Goal: Information Seeking & Learning: Compare options

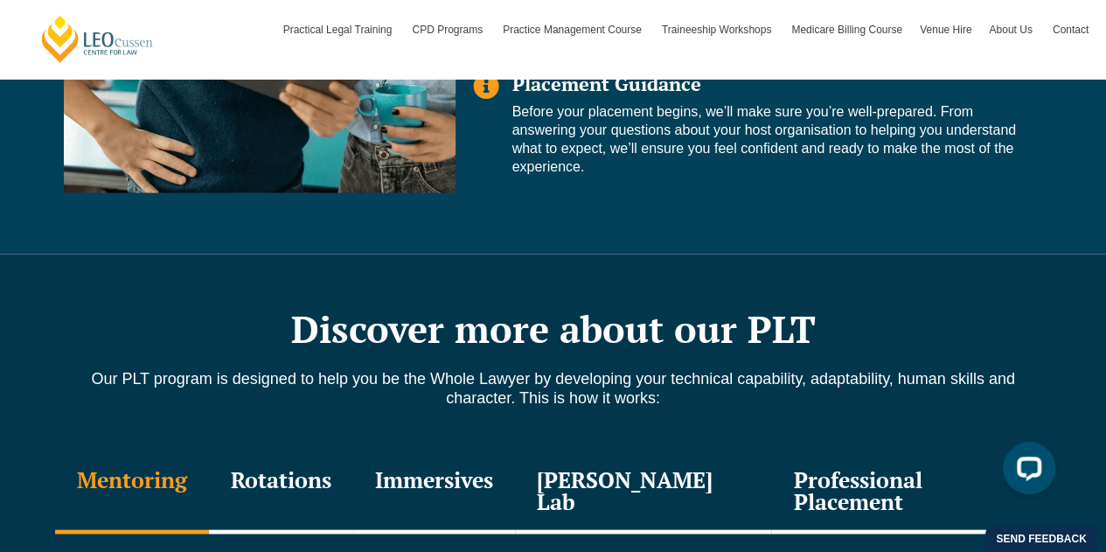
scroll to position [1919, 0]
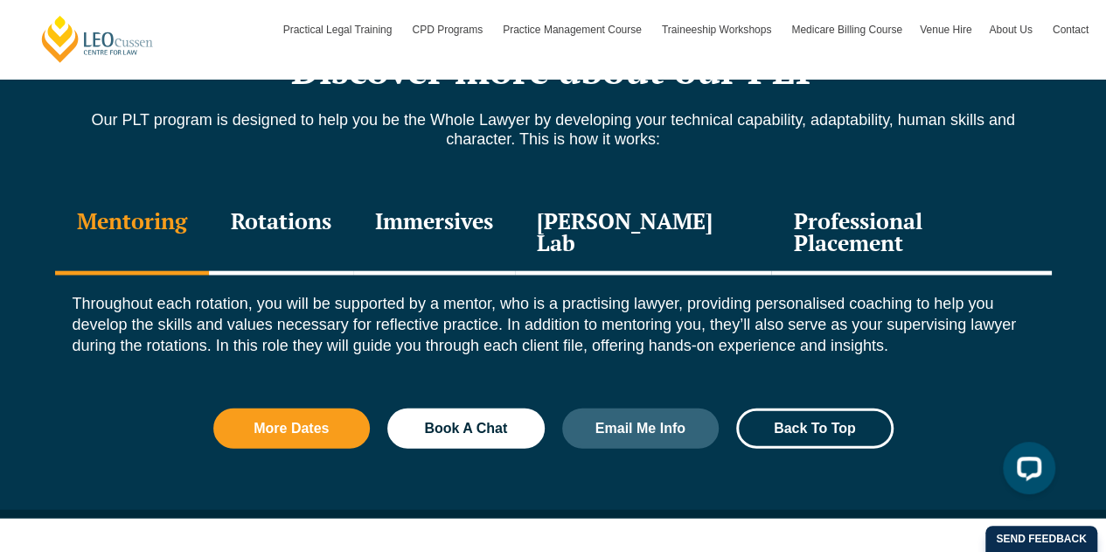
click at [476, 235] on div "Immersives" at bounding box center [434, 233] width 162 height 83
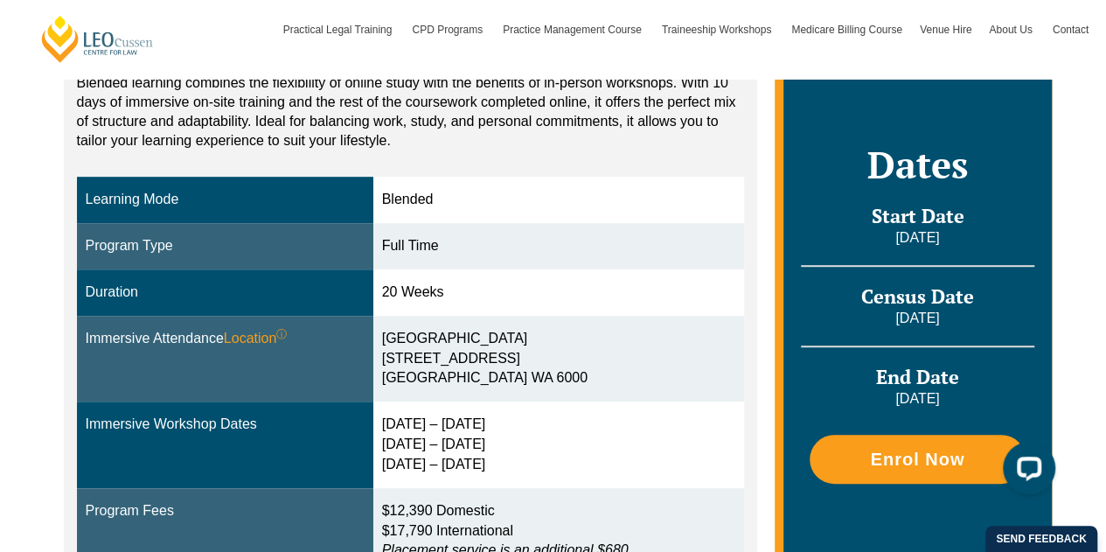
scroll to position [297, 0]
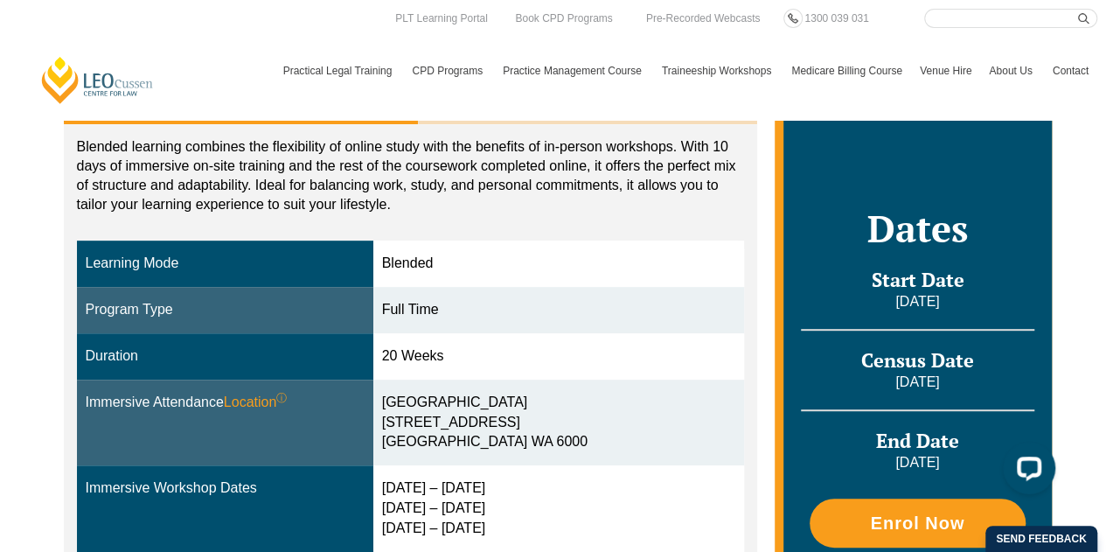
click at [25, 310] on div "Blended Online Blended learning combines the flexibility of online study with t…" at bounding box center [553, 373] width 1106 height 749
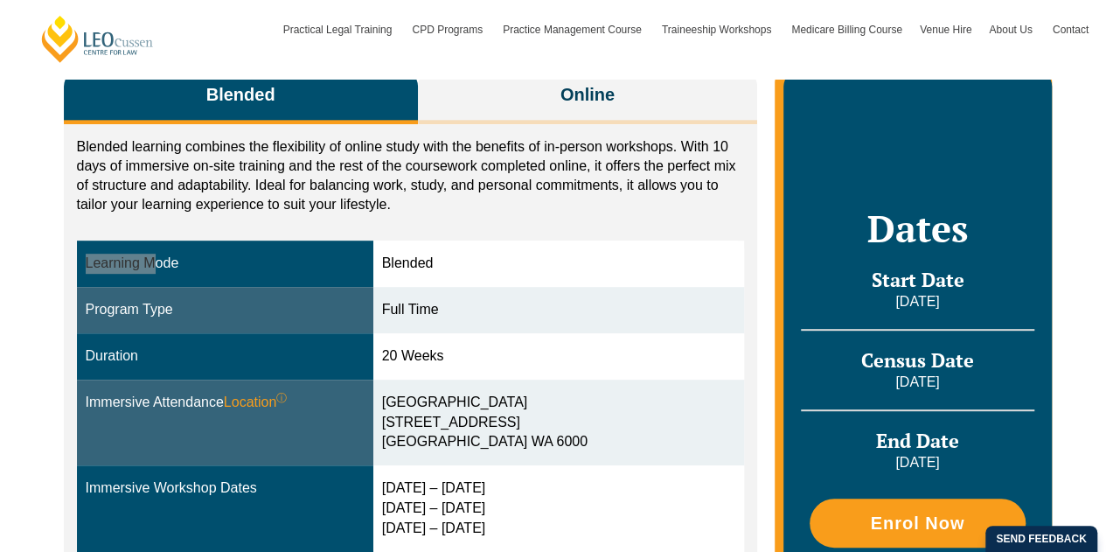
scroll to position [298, 0]
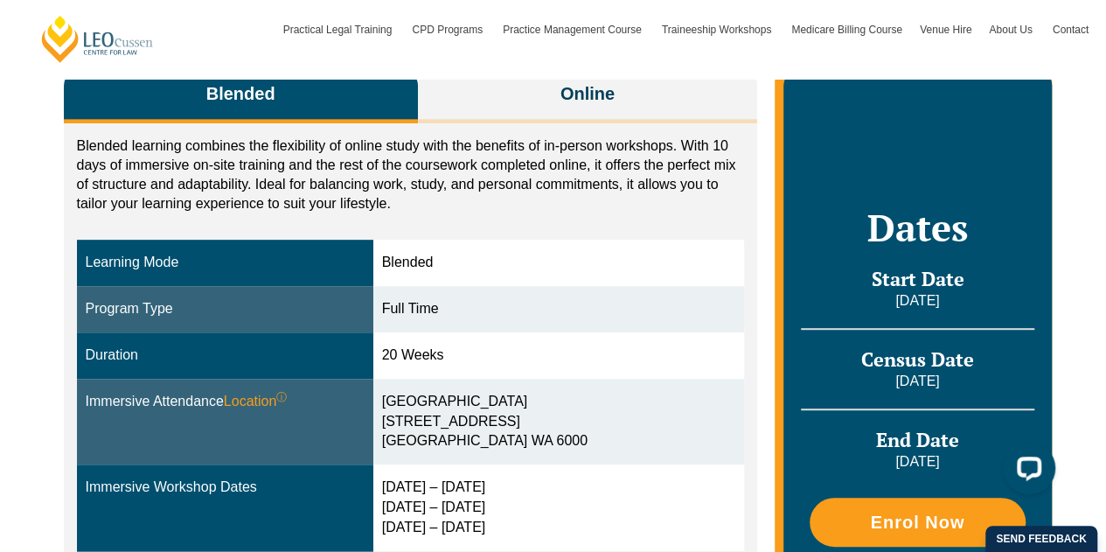
click at [240, 134] on div "Blended learning combines the flexibility of online study with the benefits of …" at bounding box center [411, 408] width 694 height 571
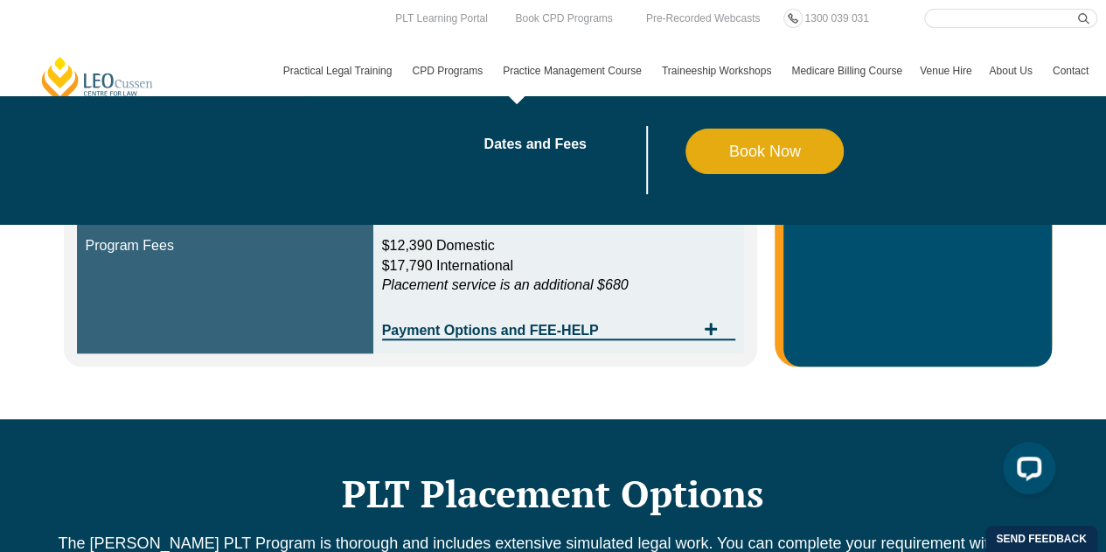
scroll to position [544, 0]
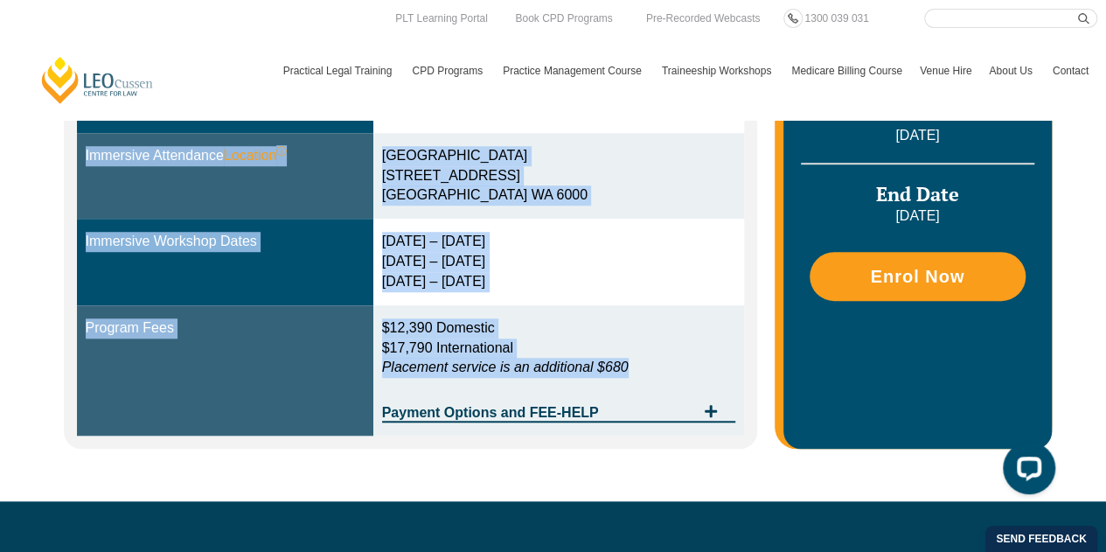
drag, startPoint x: 80, startPoint y: 375, endPoint x: 714, endPoint y: 365, distance: 633.2
click at [714, 365] on tbody "Learning Mode Blended Program Type Full Time Duration 20 Weeks Immersive Attend…" at bounding box center [411, 215] width 668 height 442
copy tbody "Learning Mode Blended Program Type Full Time Duration 20 Weeks Immersive Attend…"
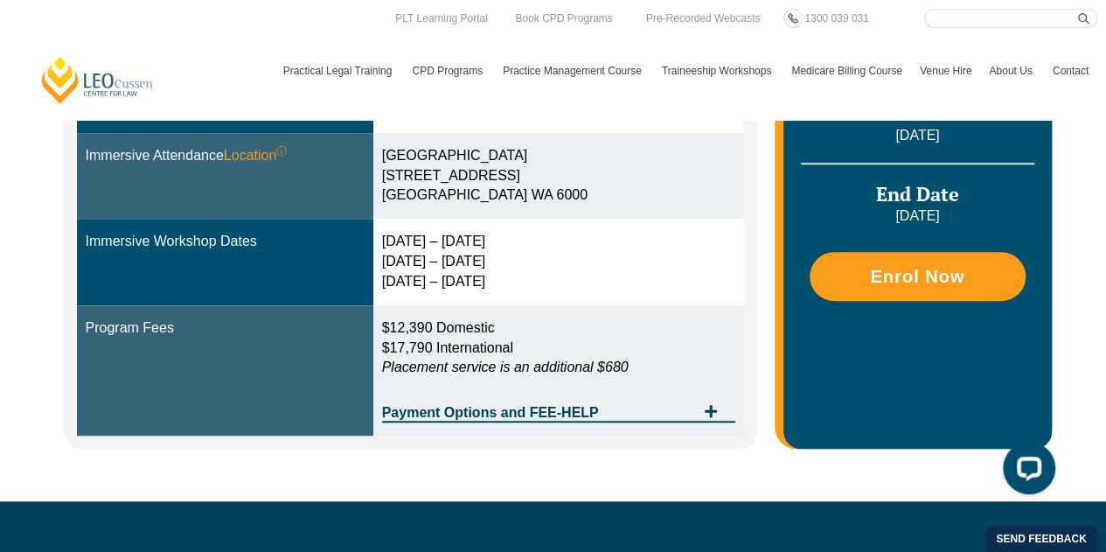
click at [686, 491] on div "Blended Online Blended learning combines the flexibility of online study with t…" at bounding box center [553, 127] width 997 height 749
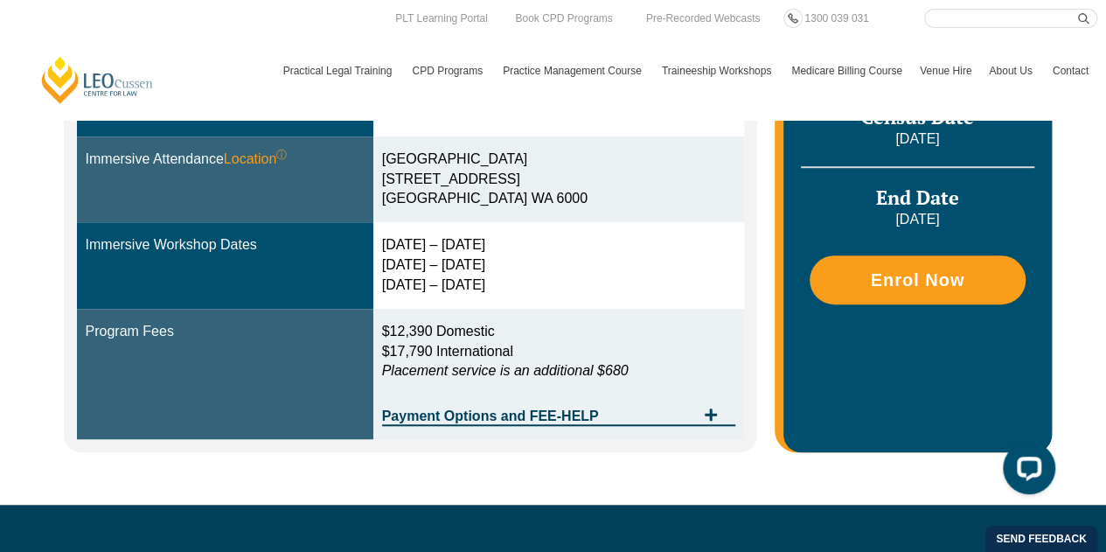
scroll to position [0, 0]
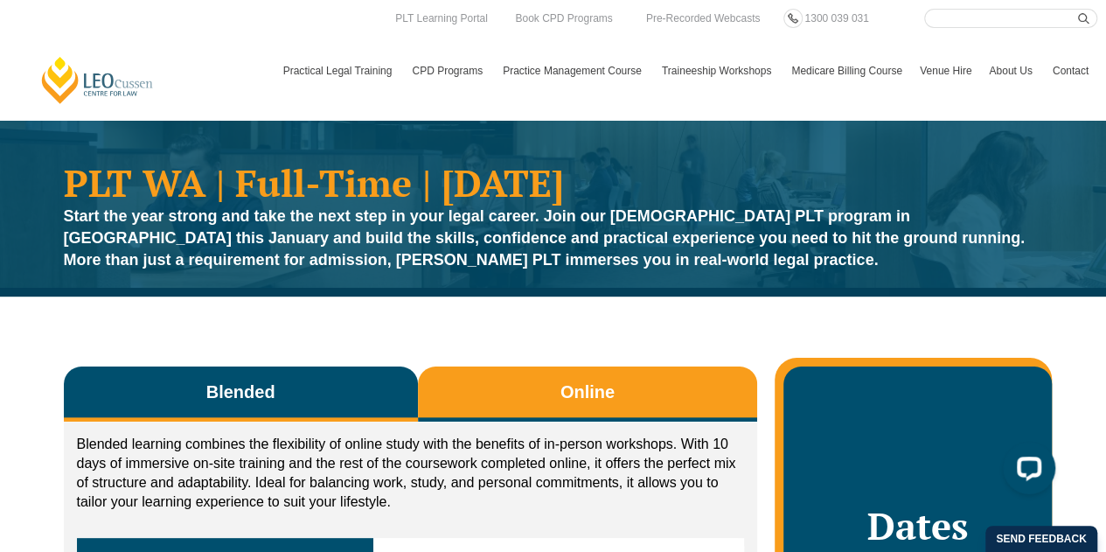
click at [601, 398] on span "Online" at bounding box center [588, 392] width 54 height 24
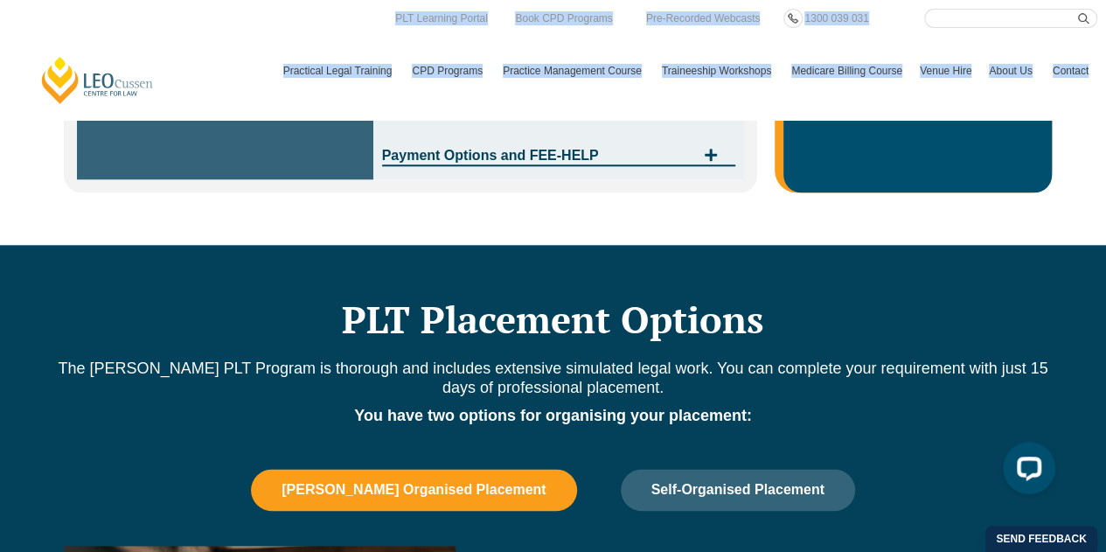
scroll to position [723, 0]
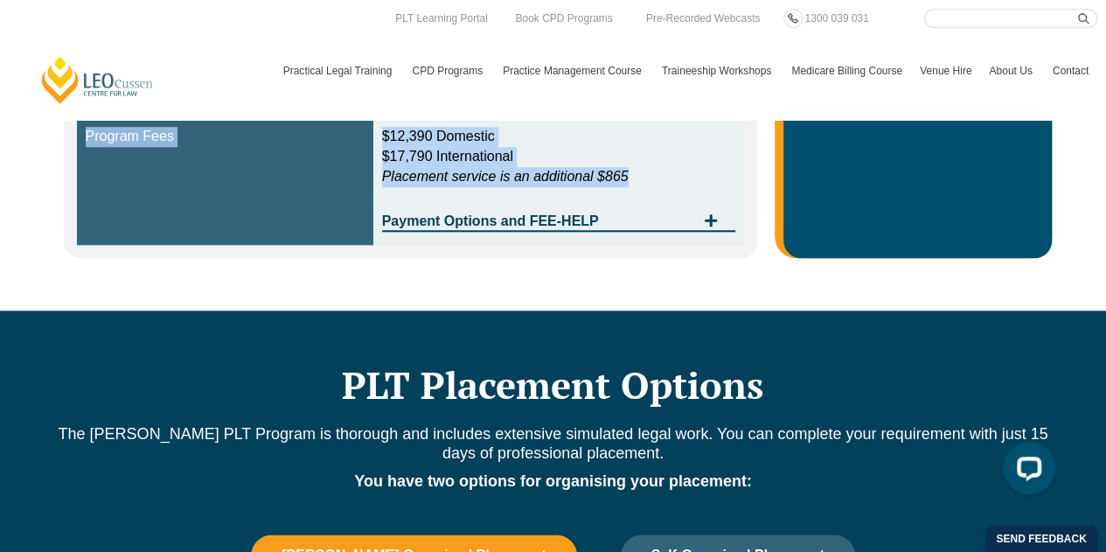
drag, startPoint x: 85, startPoint y: 263, endPoint x: 664, endPoint y: 174, distance: 585.8
click at [664, 174] on tbody "Learning Mode Online Program Type Full Time Duration 20 Weeks Immersive Attenda…" at bounding box center [411, 39] width 668 height 410
copy tbody "Learning Mode Online Program Type Full Time Duration 20 Weeks Immersive Attenda…"
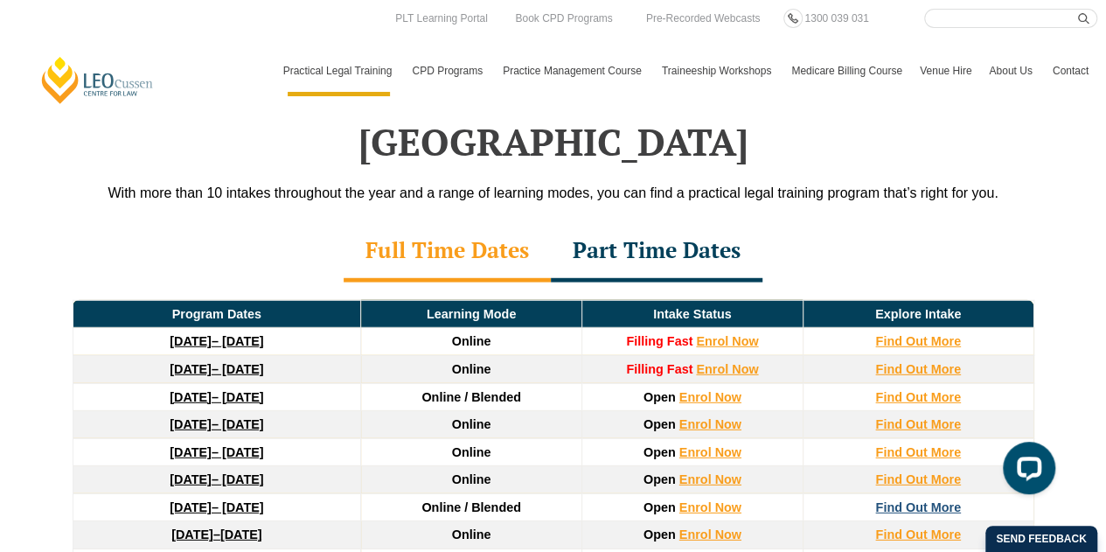
click at [946, 500] on strong "Find Out More" at bounding box center [918, 507] width 86 height 14
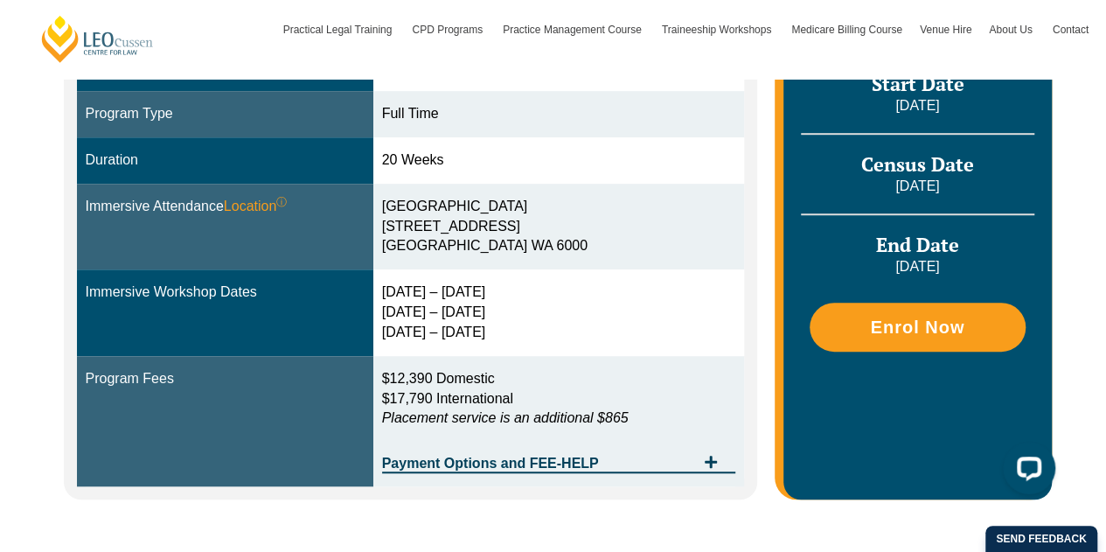
scroll to position [597, 0]
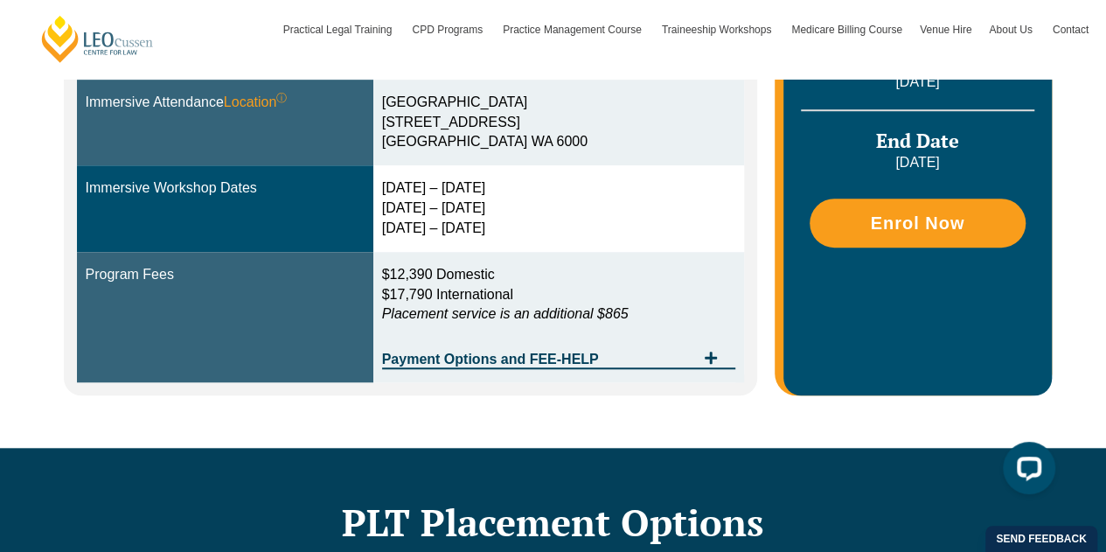
drag, startPoint x: 249, startPoint y: 254, endPoint x: 644, endPoint y: 311, distance: 398.6
click at [644, 311] on tbody "Learning Mode Blended Program Type Full Time Duration 20 Weeks Immersive Attend…" at bounding box center [411, 162] width 668 height 442
click at [1101, 218] on div "Blended Online Blended learning combines the flexibility of online study with t…" at bounding box center [553, 73] width 1106 height 749
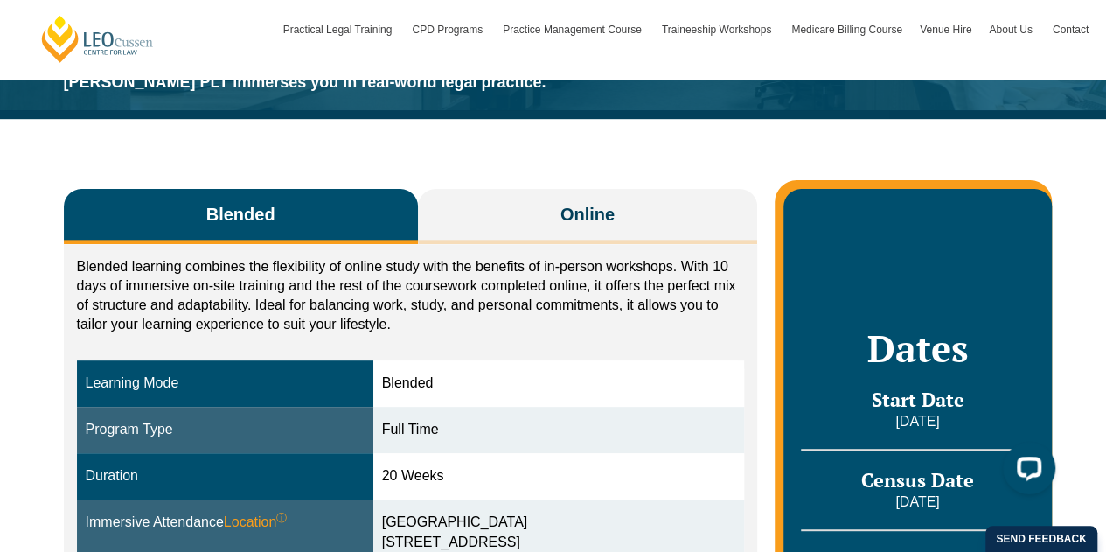
scroll to position [10, 0]
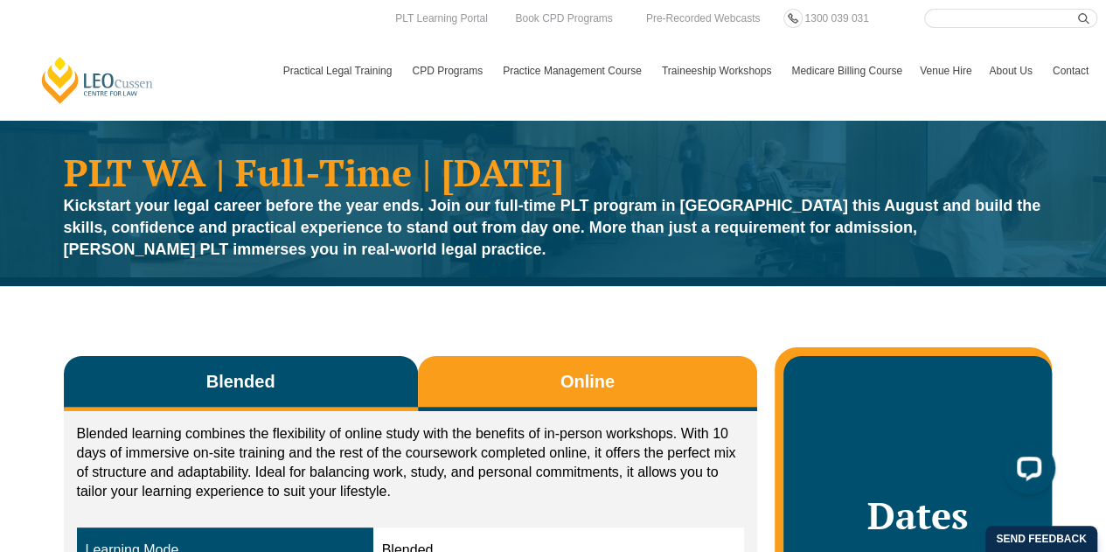
click at [583, 384] on span "Online" at bounding box center [588, 381] width 54 height 24
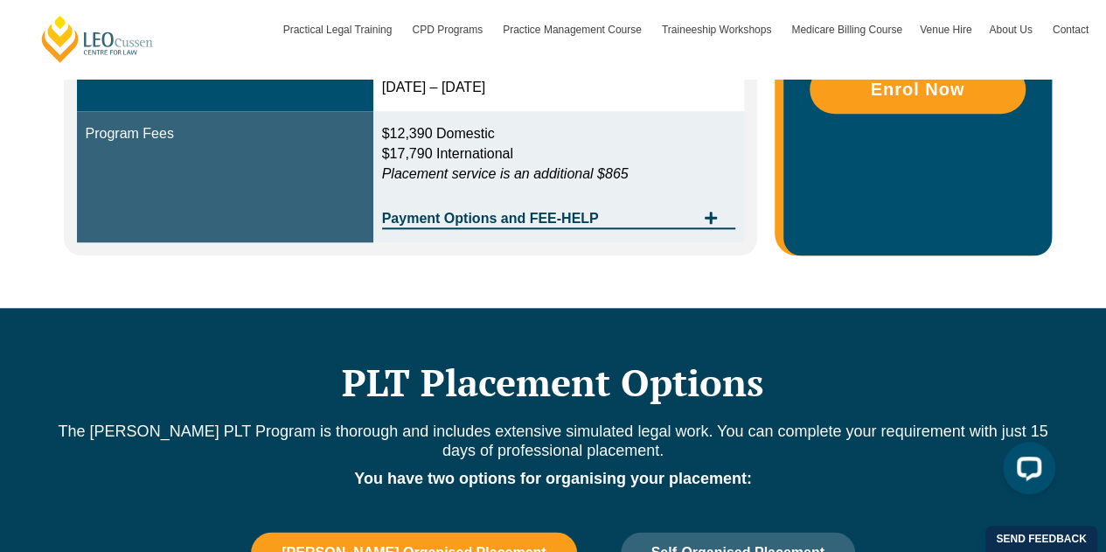
scroll to position [743, 0]
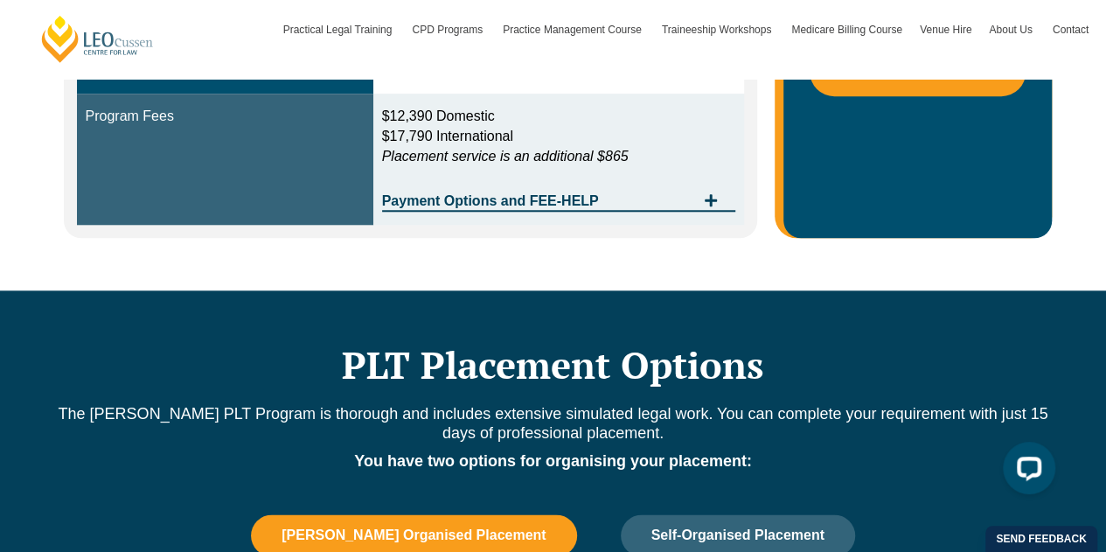
drag, startPoint x: 88, startPoint y: 179, endPoint x: 656, endPoint y: 153, distance: 568.2
click at [656, 153] on tbody "Learning Mode Online Program Type Full Time Duration 20 Weeks Immersive Attenda…" at bounding box center [411, 19] width 668 height 410
copy tbody "Learning Mode Online Program Type Full Time Duration 20 Weeks Immersive Attenda…"
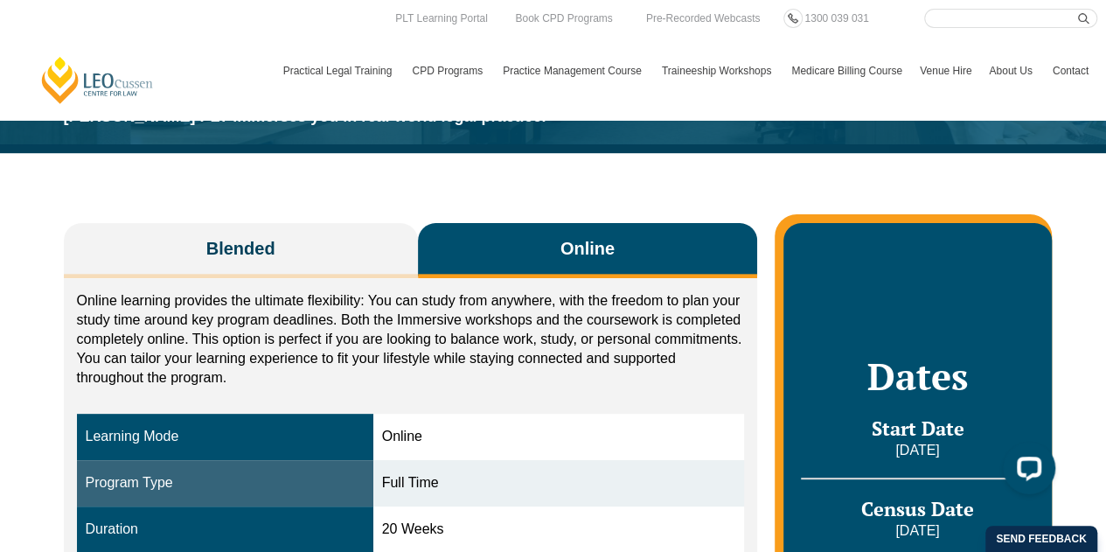
scroll to position [0, 0]
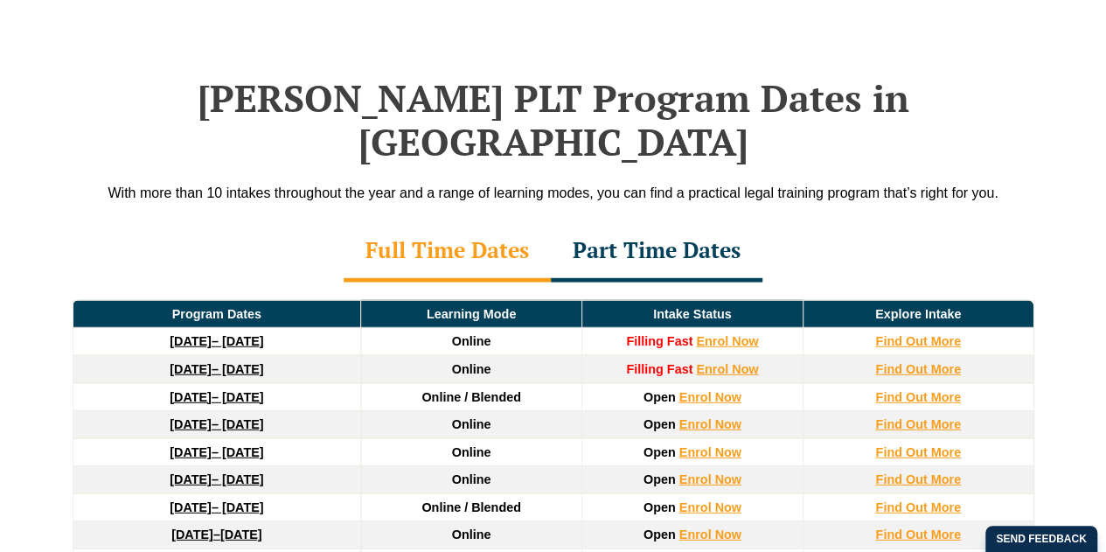
click at [631, 221] on div "Part Time Dates" at bounding box center [657, 251] width 212 height 61
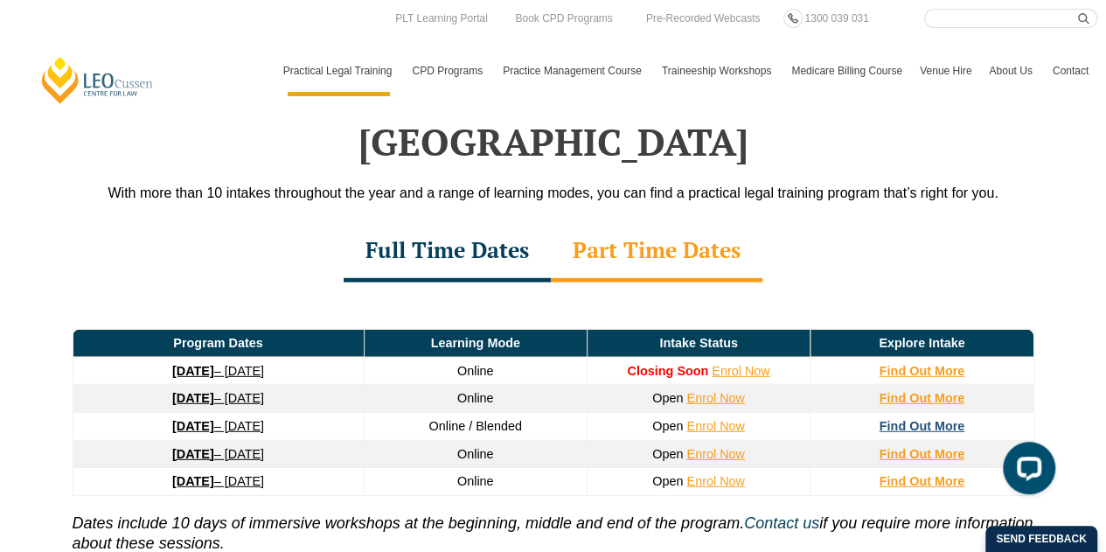
click at [950, 419] on strong "Find Out More" at bounding box center [923, 426] width 86 height 14
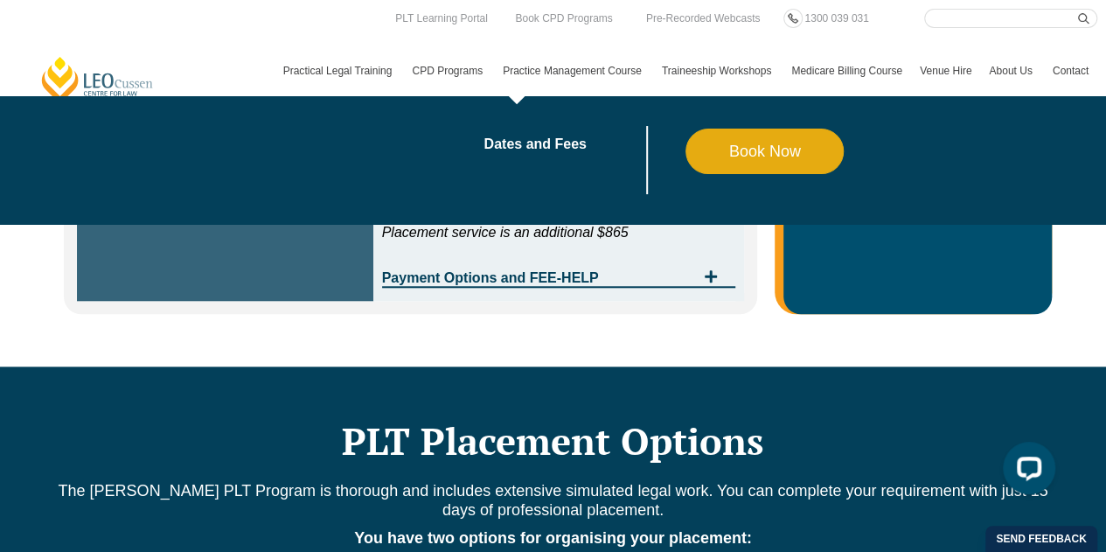
scroll to position [500, 0]
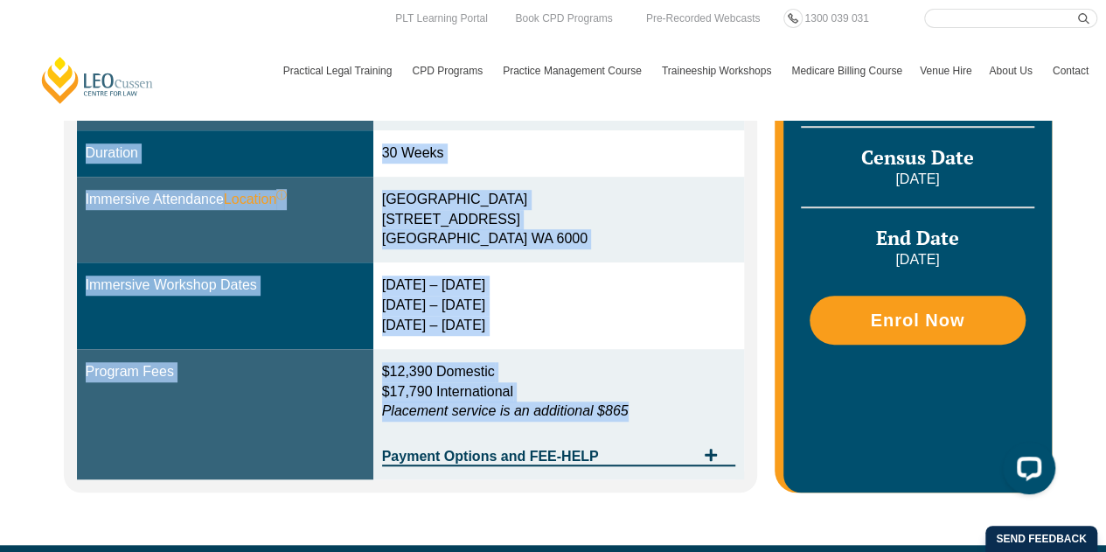
drag, startPoint x: 84, startPoint y: 233, endPoint x: 652, endPoint y: 404, distance: 593.5
click at [652, 404] on tbody "Learning Mode Blended Program Type Part Time Duration 30 Weeks Immersive Attend…" at bounding box center [411, 259] width 668 height 442
copy tbody "Learning Mode Blended Program Type Part Time Duration 30 Weeks Immersive Attend…"
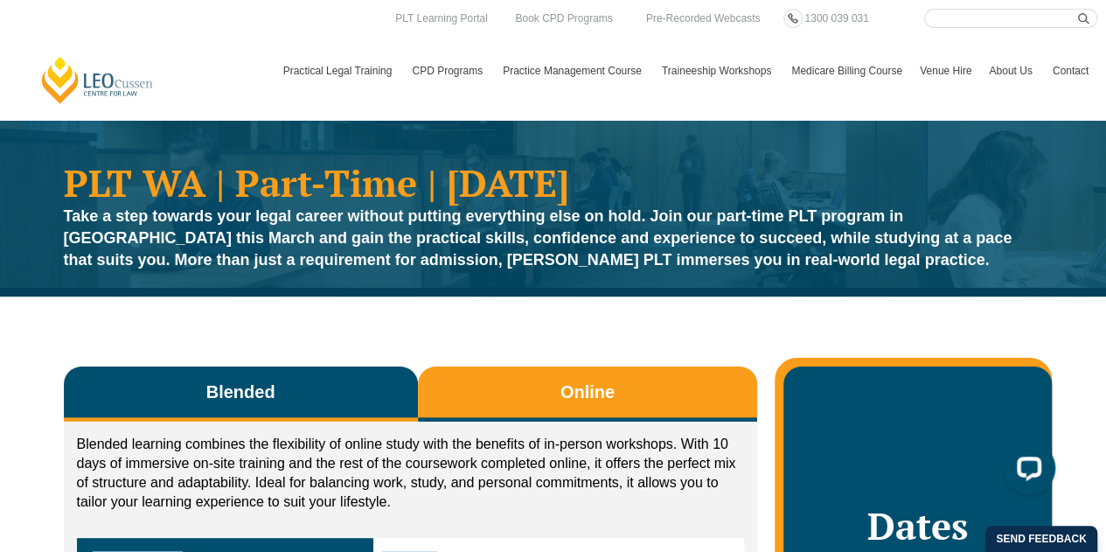
click at [590, 398] on span "Online" at bounding box center [588, 392] width 54 height 24
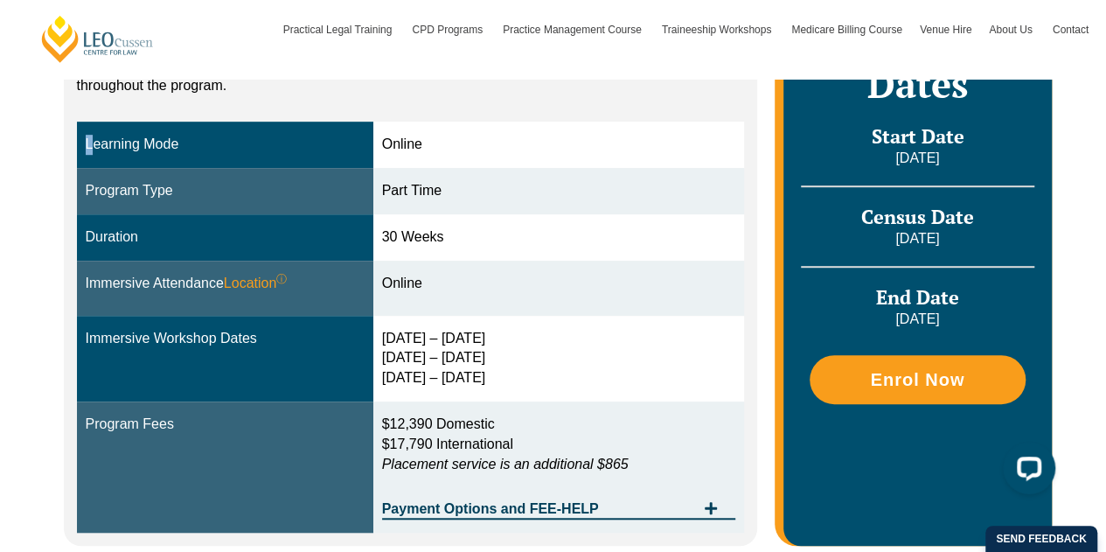
scroll to position [628, 0]
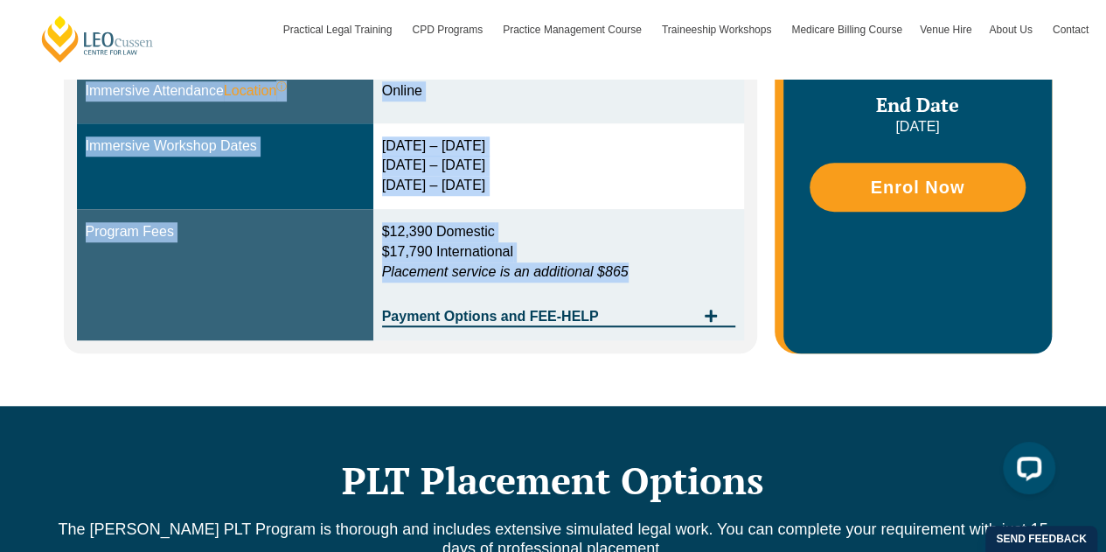
drag, startPoint x: 86, startPoint y: 242, endPoint x: 652, endPoint y: 264, distance: 566.2
click at [652, 264] on tbody "Learning Mode Online Program Type Part Time Duration 30 Weeks Immersive Attenda…" at bounding box center [411, 134] width 668 height 410
copy tbody "Learning Mode Online Program Type Part Time Duration 30 Weeks Immersive Attenda…"
